Goal: Task Accomplishment & Management: Use online tool/utility

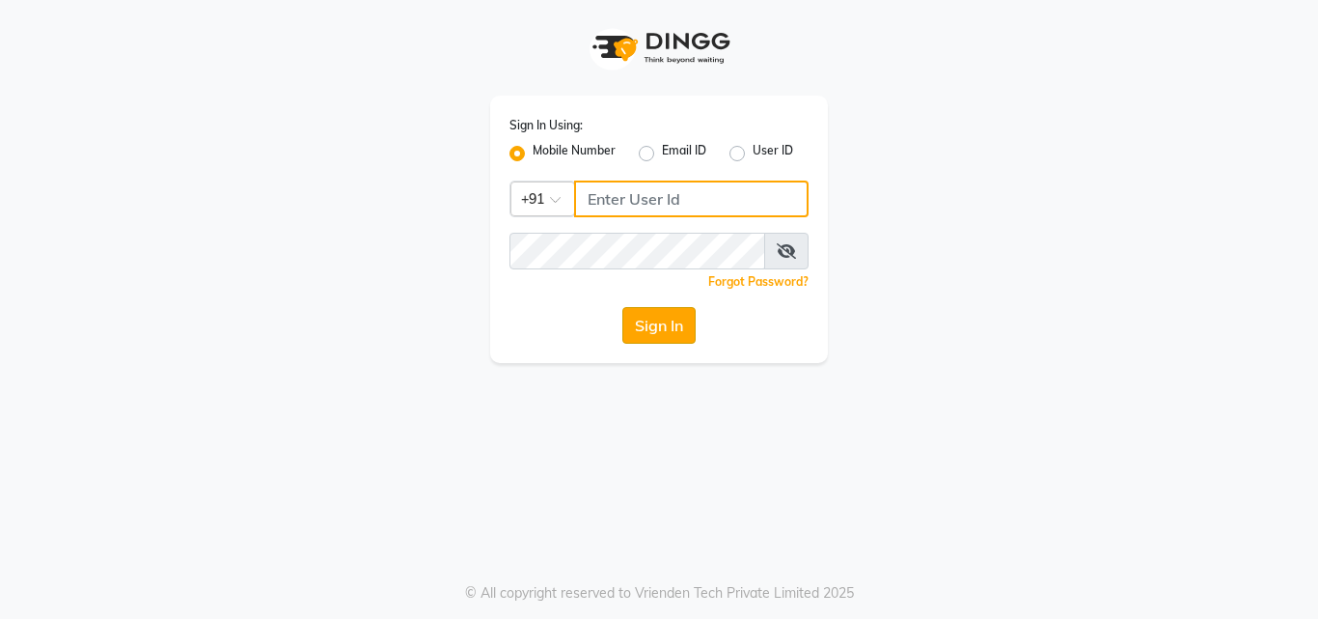
type input "9805908390"
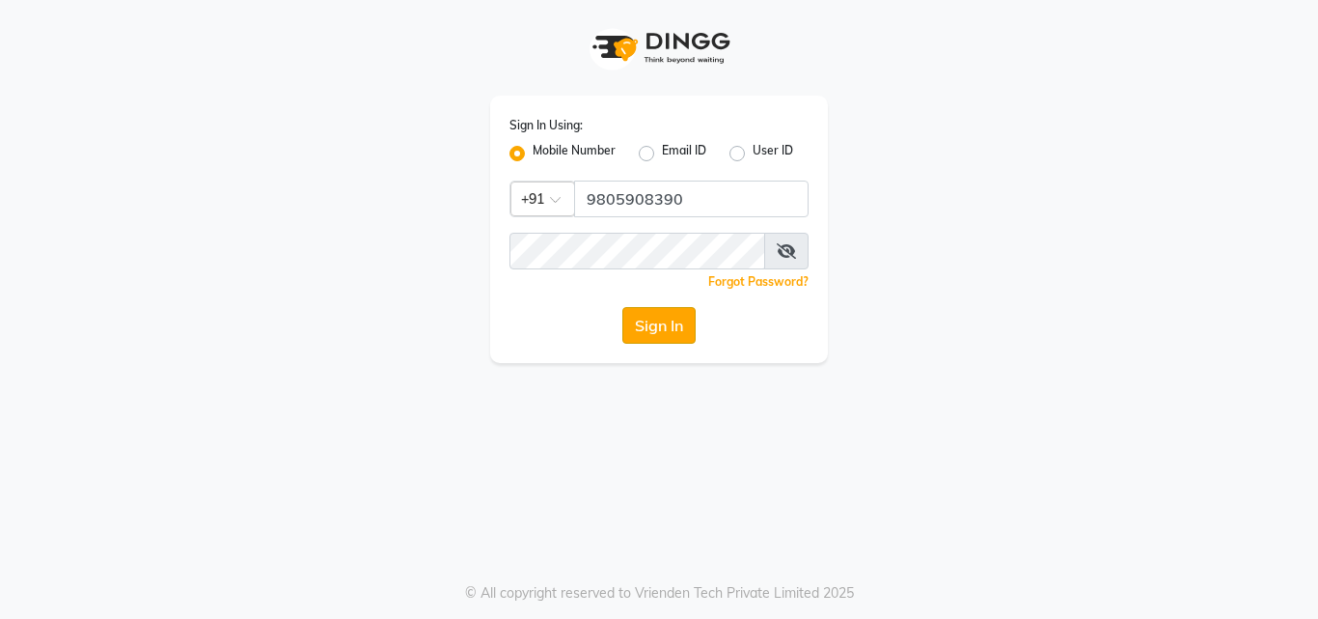
click at [628, 323] on button "Sign In" at bounding box center [658, 325] width 73 height 37
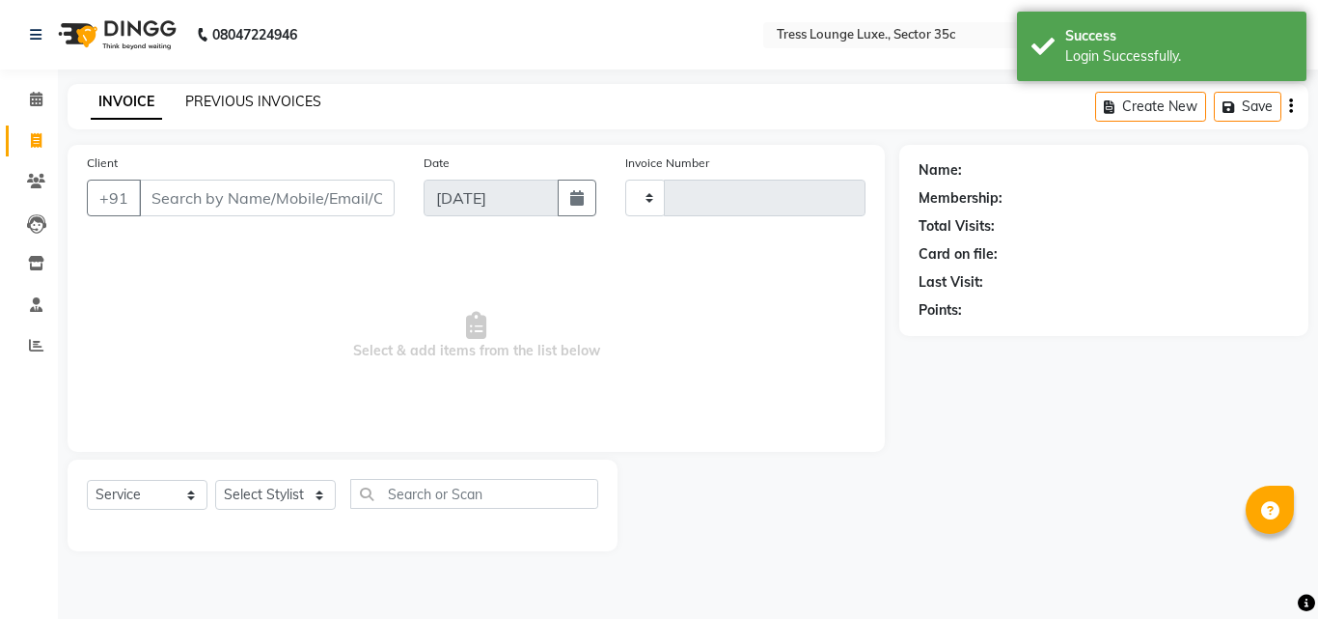
select select "en"
click at [203, 106] on link "PREVIOUS INVOICES" at bounding box center [253, 101] width 136 height 17
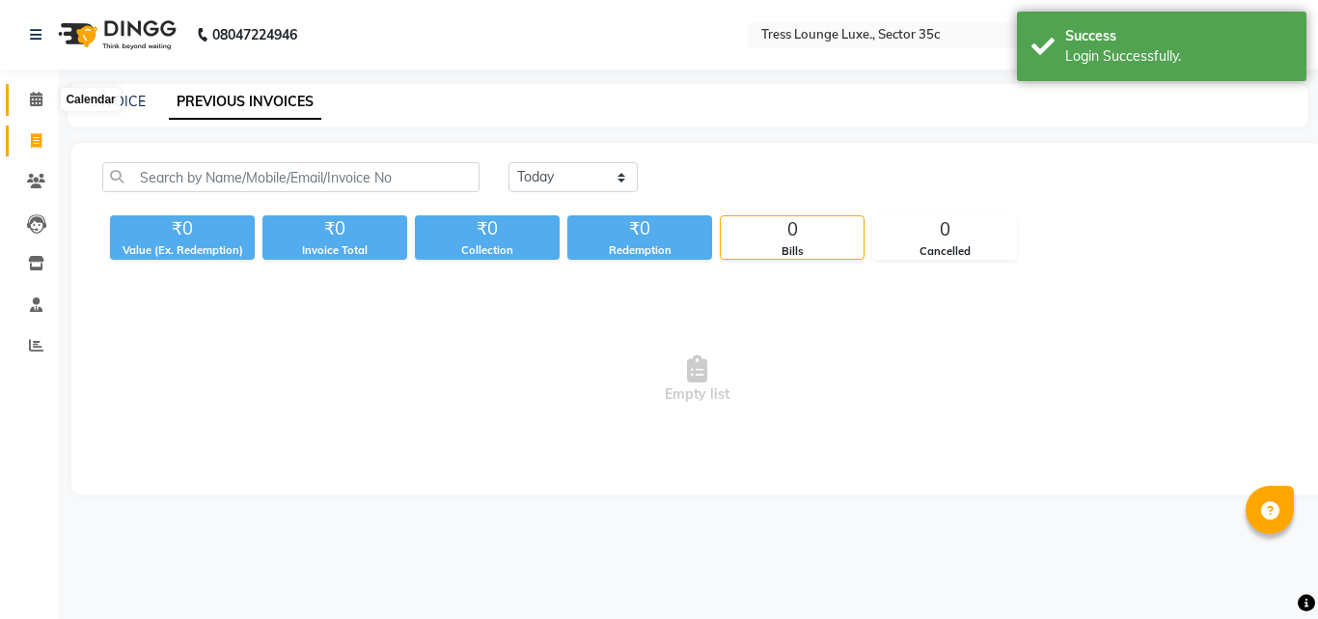
click at [40, 107] on span at bounding box center [36, 100] width 34 height 22
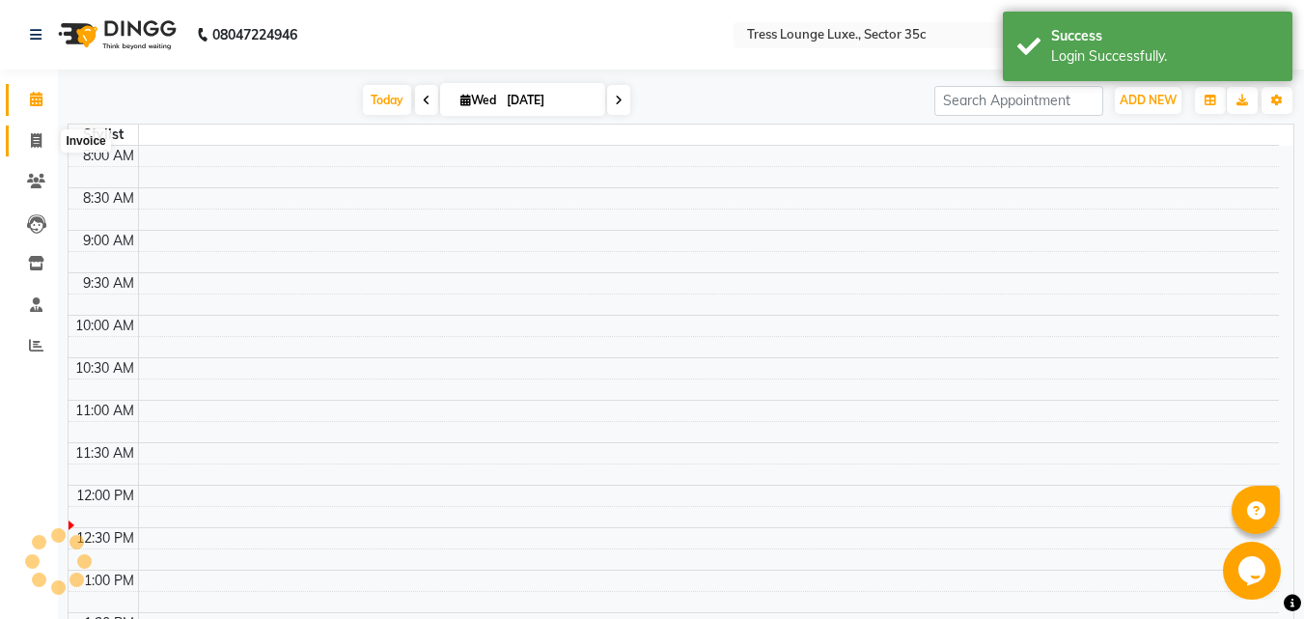
click at [42, 144] on span at bounding box center [36, 141] width 34 height 22
select select "4279"
select select "service"
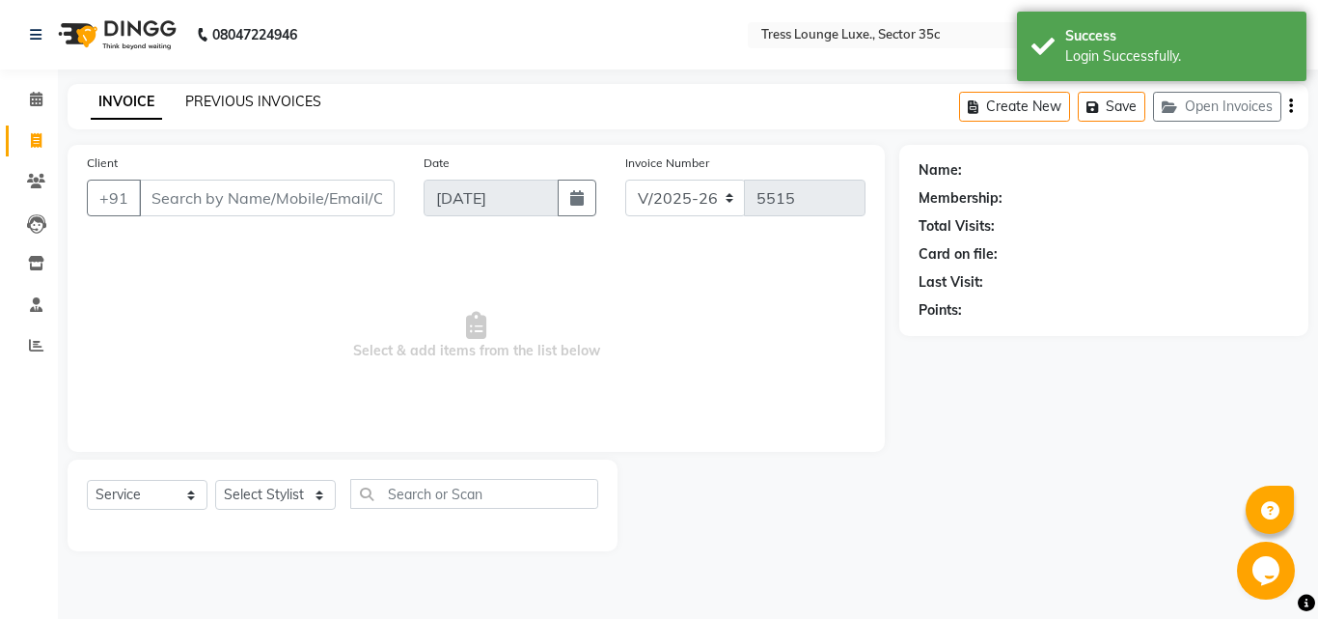
click at [214, 105] on link "PREVIOUS INVOICES" at bounding box center [253, 101] width 136 height 17
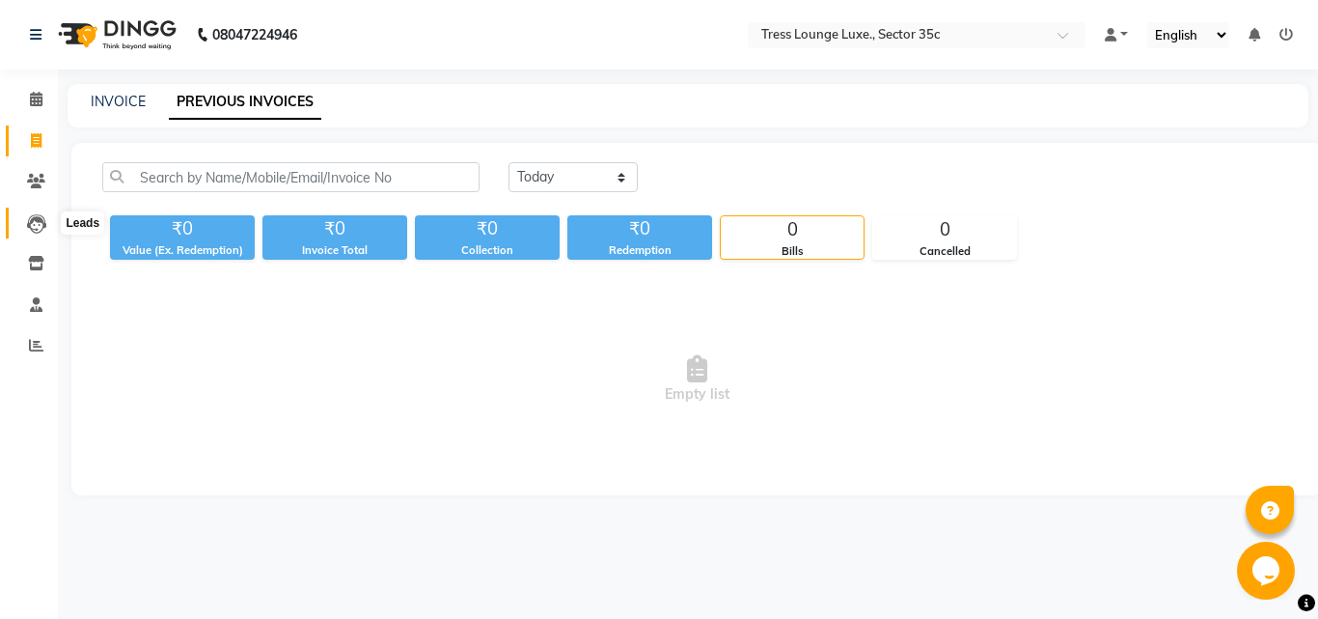
click at [32, 222] on icon at bounding box center [36, 223] width 19 height 19
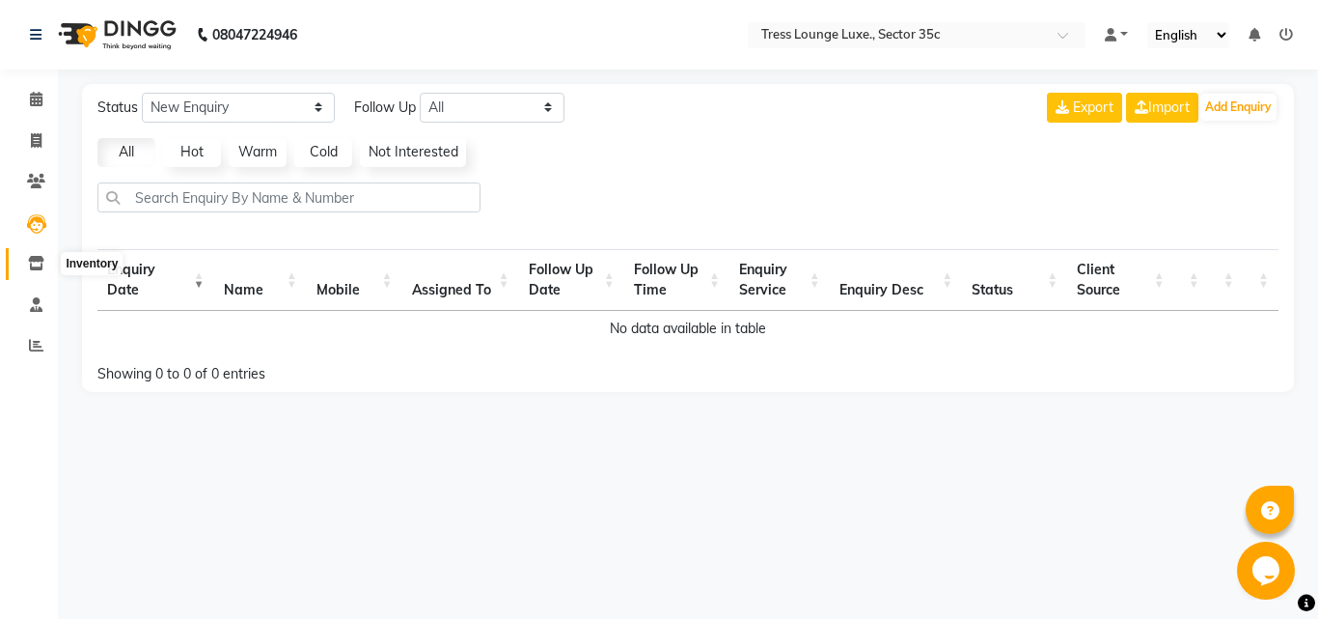
click at [36, 272] on span at bounding box center [36, 264] width 34 height 22
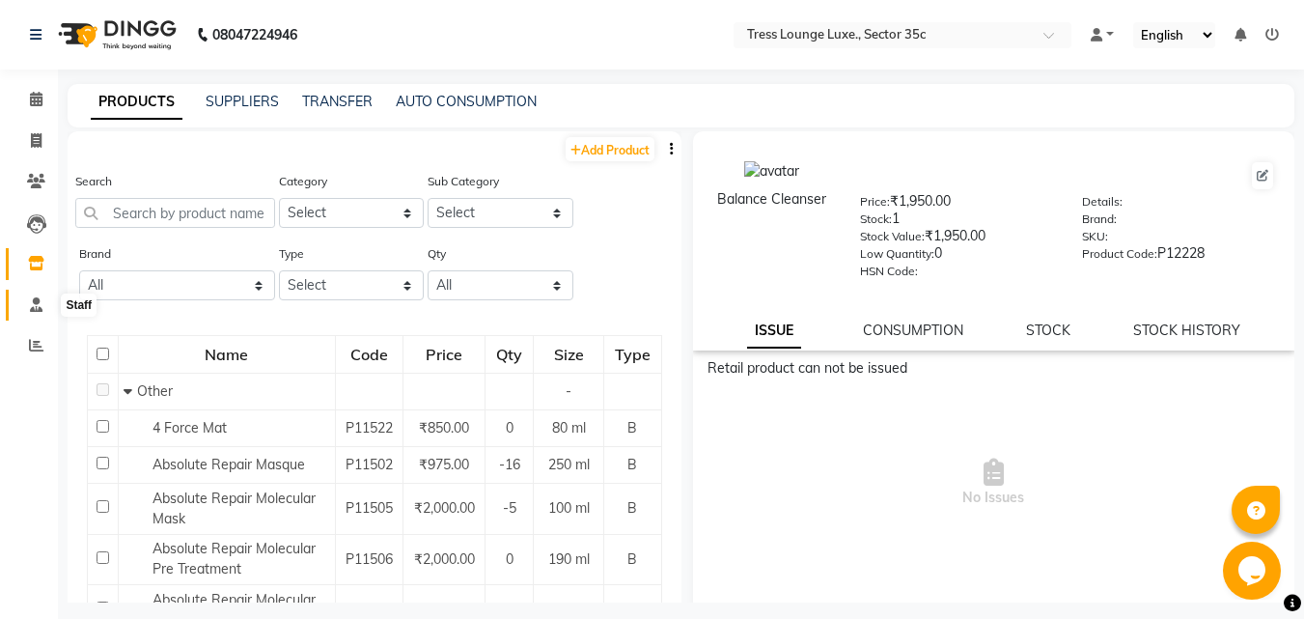
click at [34, 309] on icon at bounding box center [36, 304] width 13 height 14
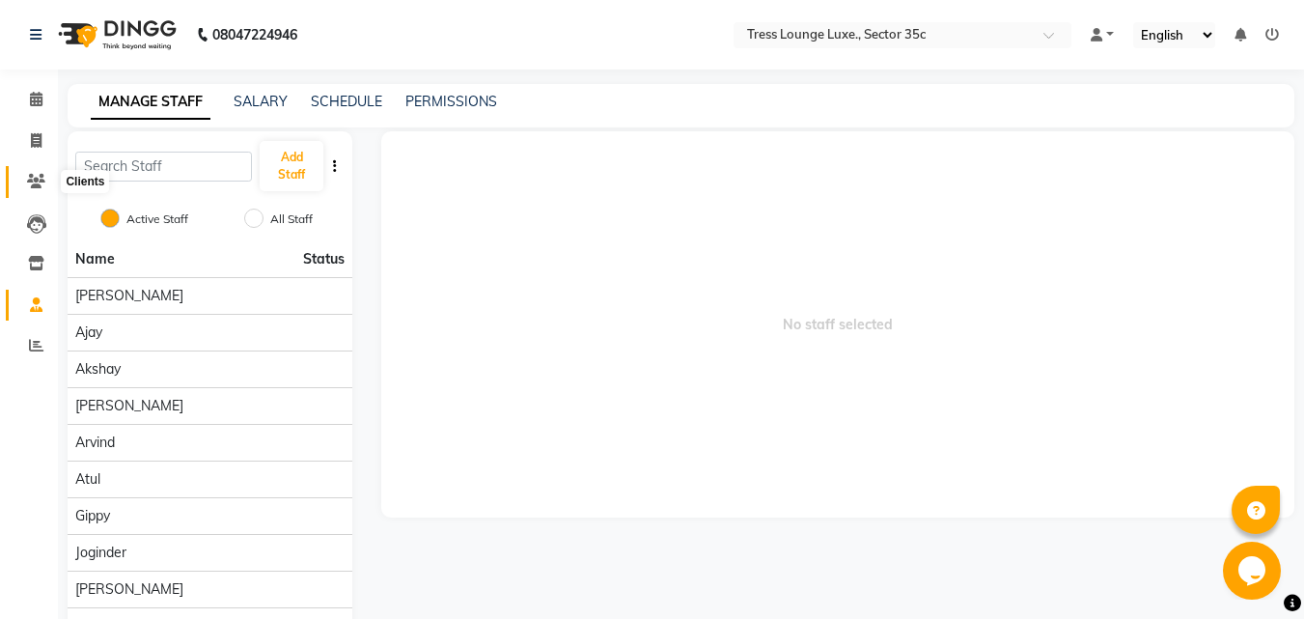
click at [36, 183] on icon at bounding box center [36, 181] width 18 height 14
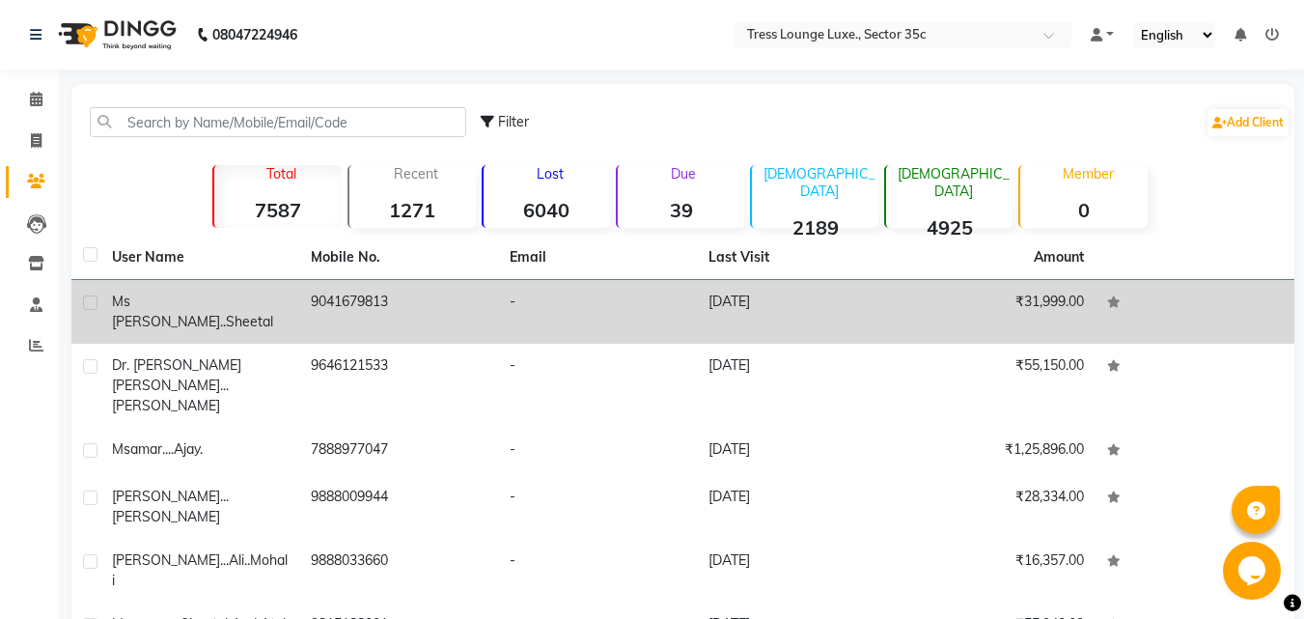
click at [525, 319] on td "-" at bounding box center [597, 312] width 199 height 64
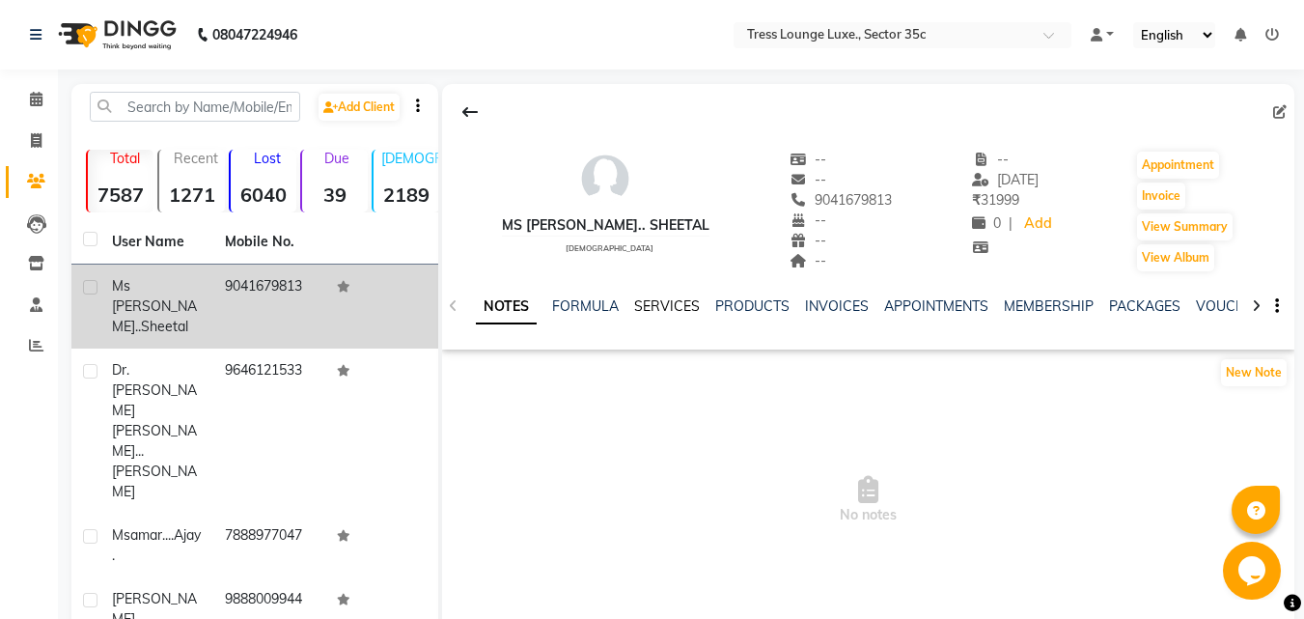
click at [662, 310] on link "SERVICES" at bounding box center [667, 305] width 66 height 17
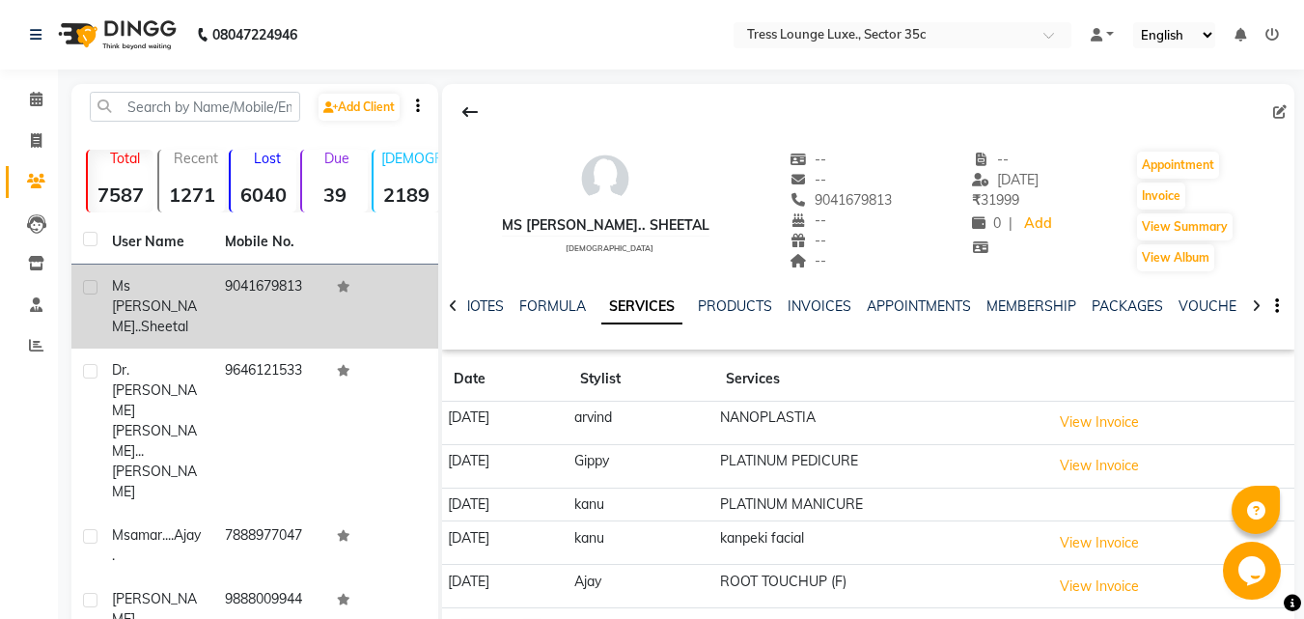
click at [809, 414] on td "NANOPLASTIA" at bounding box center [879, 422] width 331 height 43
click at [1127, 415] on button "View Invoice" at bounding box center [1099, 422] width 96 height 30
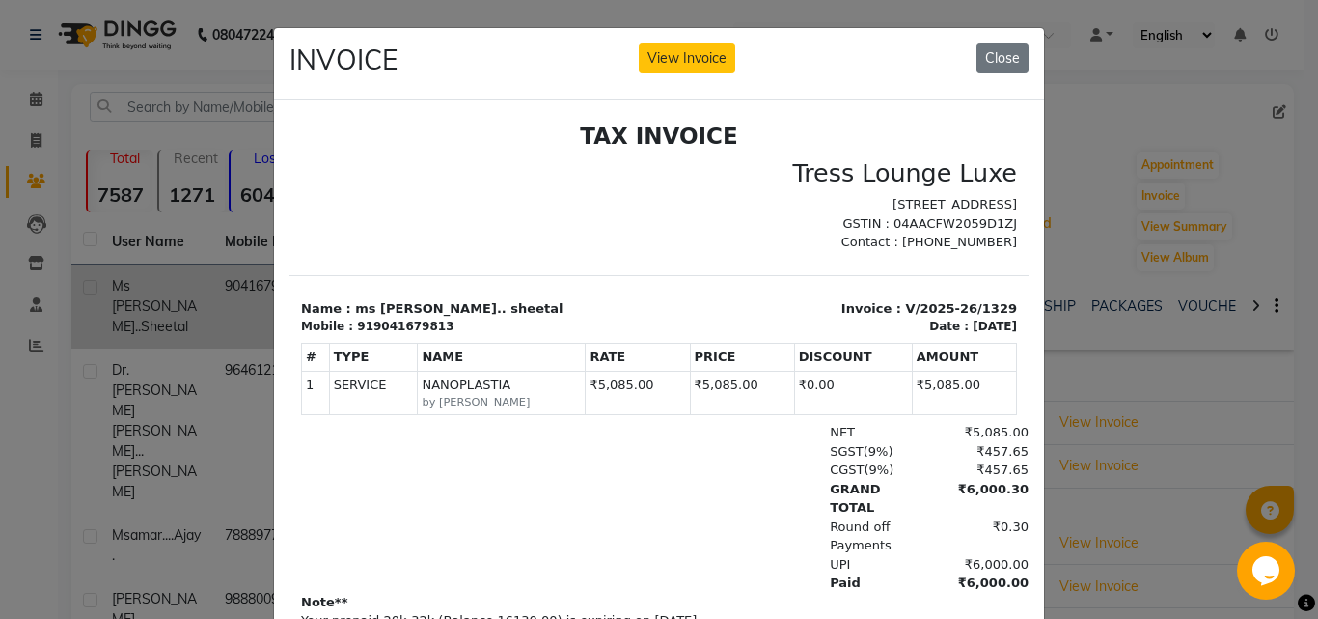
scroll to position [15, 0]
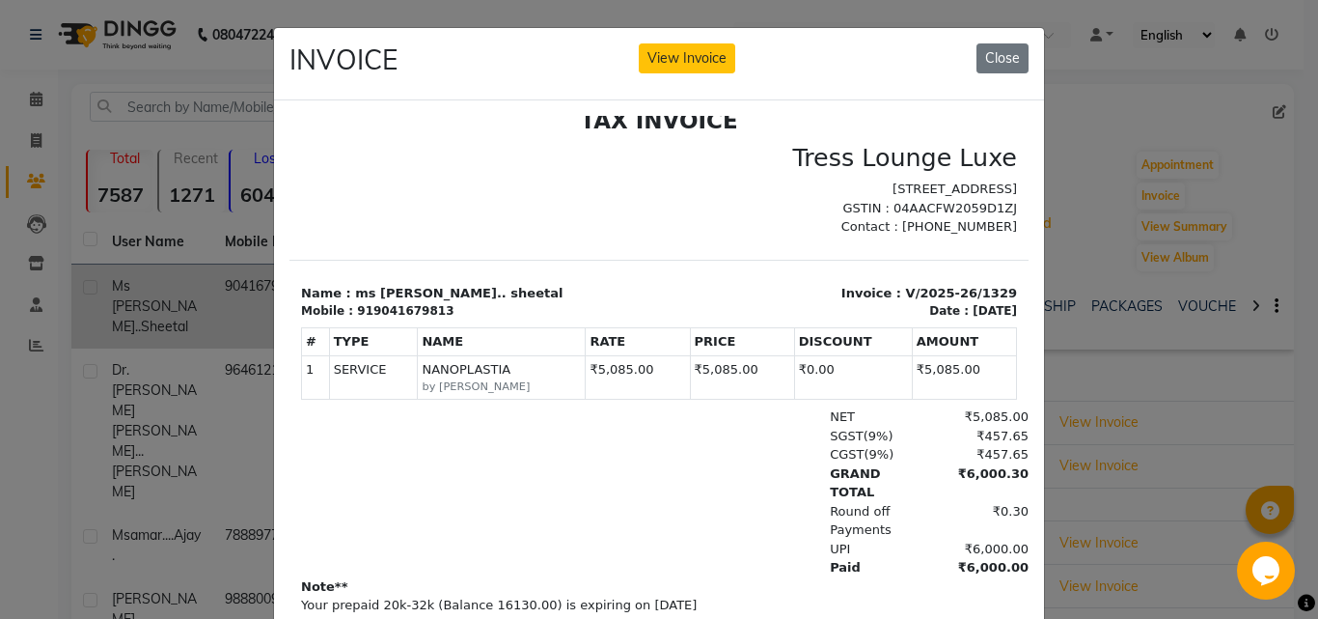
drag, startPoint x: 1302, startPoint y: 306, endPoint x: 1086, endPoint y: 413, distance: 241.2
click at [1313, 445] on ngb-modal-window "INVOICE View Invoice Close" at bounding box center [659, 309] width 1318 height 619
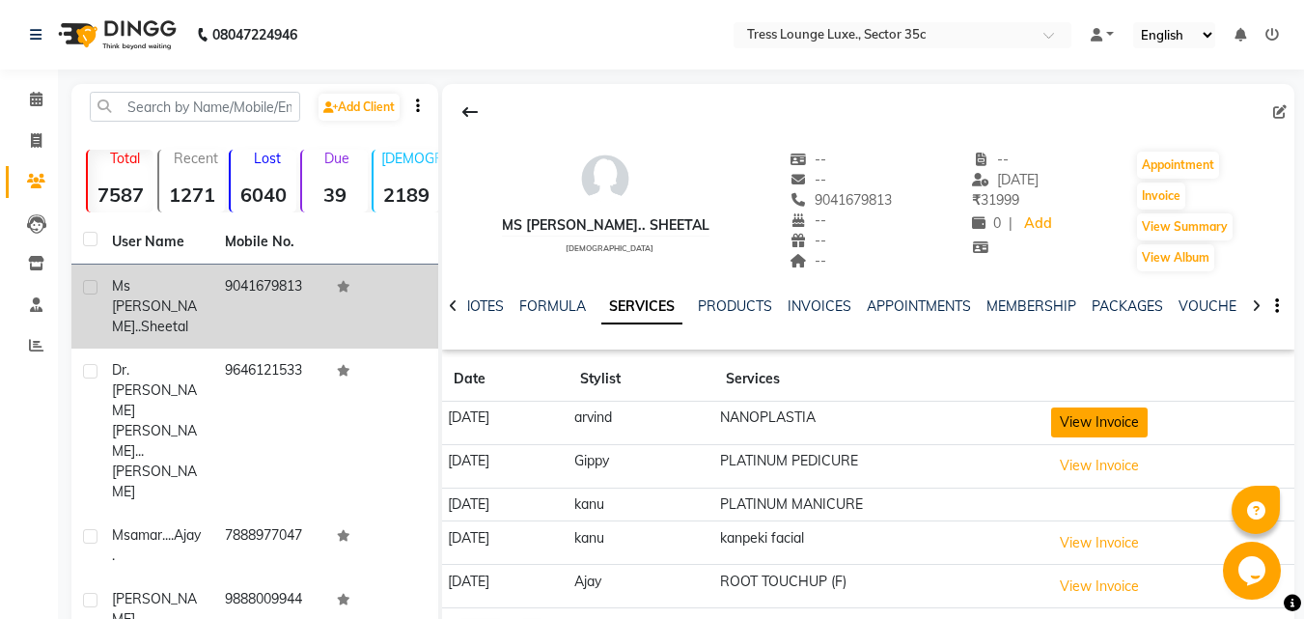
click at [1116, 419] on button "View Invoice" at bounding box center [1099, 422] width 96 height 30
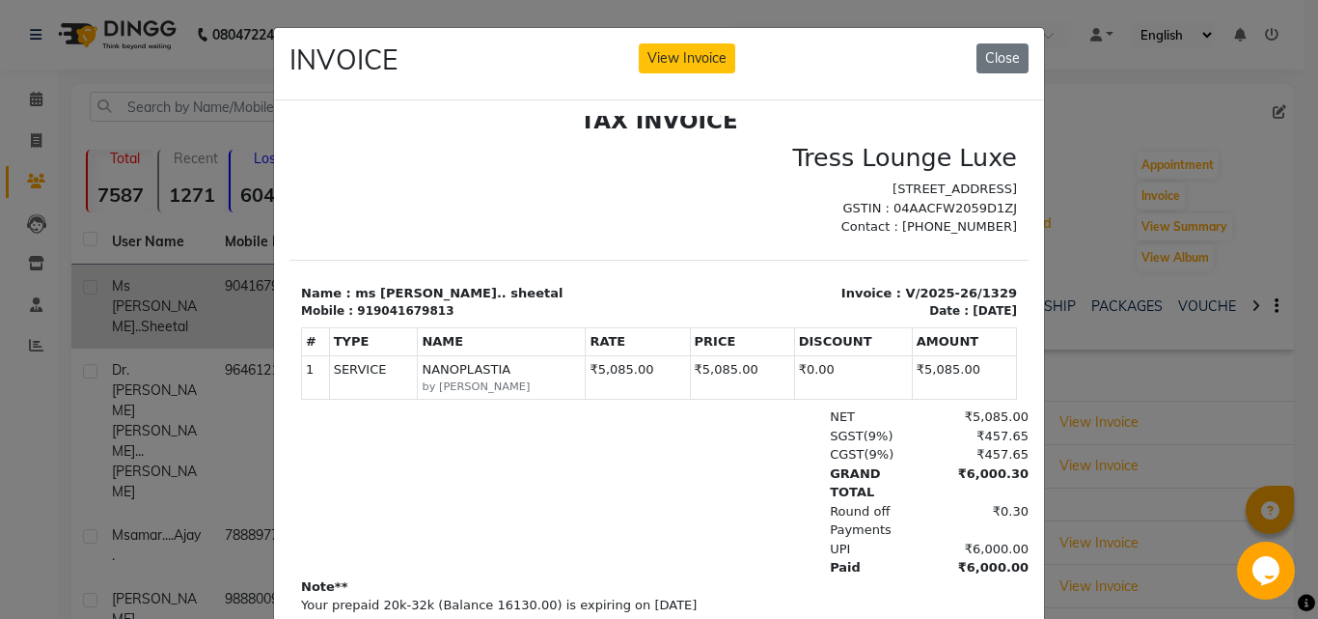
drag, startPoint x: 1005, startPoint y: 355, endPoint x: 1297, endPoint y: 654, distance: 417.6
drag, startPoint x: 789, startPoint y: 43, endPoint x: 792, endPoint y: 30, distance: 13.8
click at [793, 33] on div "INVOICE View Invoice Close" at bounding box center [659, 64] width 770 height 72
click at [679, 68] on button "View Invoice" at bounding box center [687, 58] width 96 height 30
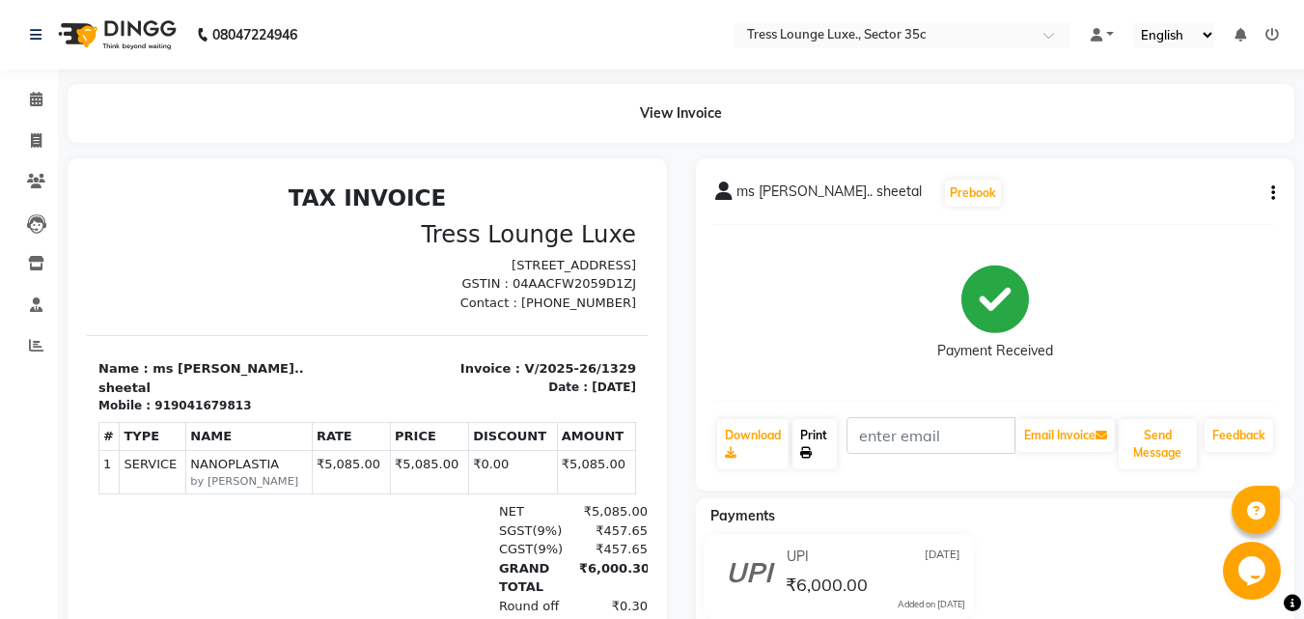
click at [821, 442] on link "Print" at bounding box center [814, 444] width 44 height 50
click at [802, 442] on link "Print" at bounding box center [814, 444] width 44 height 50
click at [826, 449] on link "Print" at bounding box center [814, 444] width 44 height 50
click at [757, 457] on link "Download" at bounding box center [752, 444] width 71 height 50
click at [817, 451] on link "Print" at bounding box center [814, 444] width 44 height 50
